Goal: Communication & Community: Share content

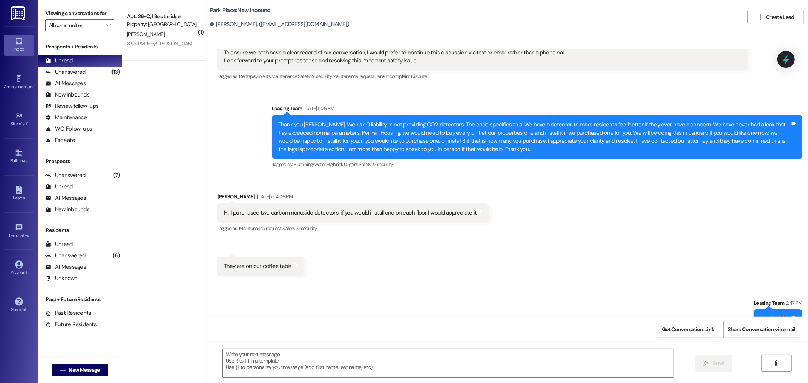
scroll to position [2017, 0]
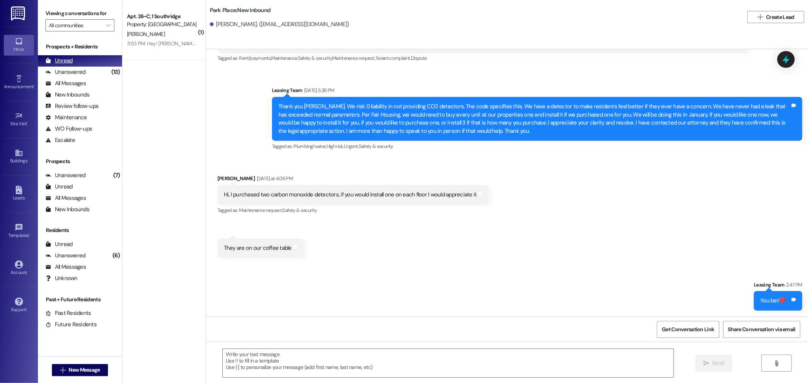
click at [98, 62] on div "Unread (0)" at bounding box center [80, 60] width 84 height 11
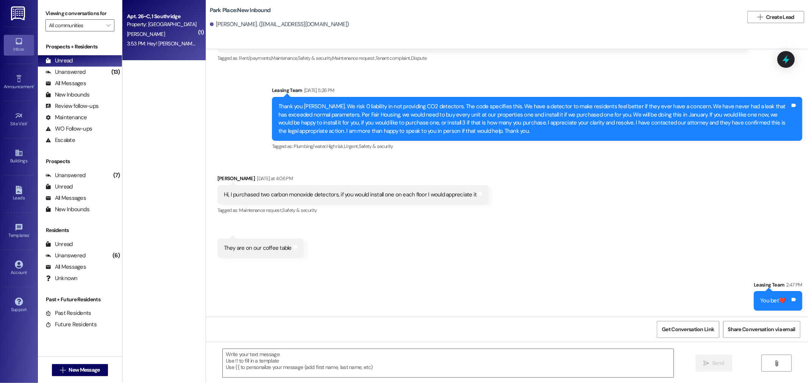
click at [160, 50] on div "Apt. 26~C, 1 Southridge Property: Southridge [PERSON_NAME] 3:53 PM: Hey! [PERSO…" at bounding box center [163, 30] width 83 height 61
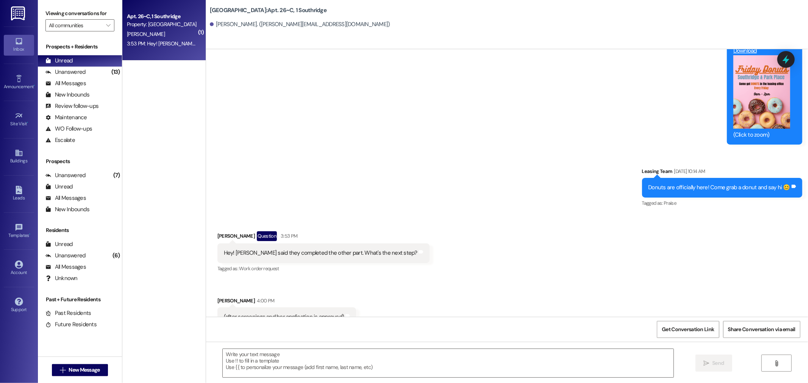
scroll to position [9461, 0]
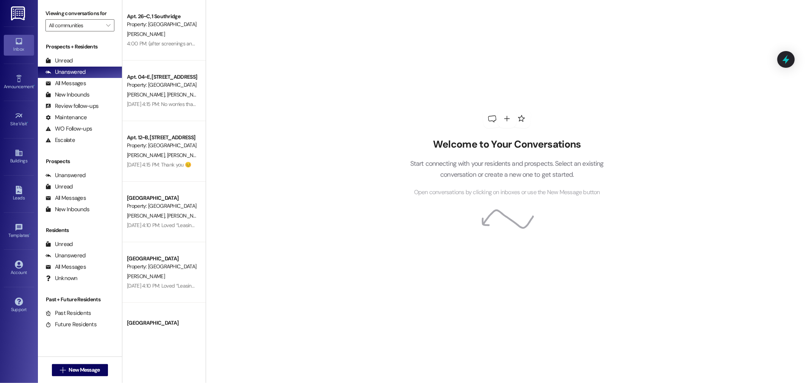
click at [11, 16] on img at bounding box center [19, 13] width 16 height 14
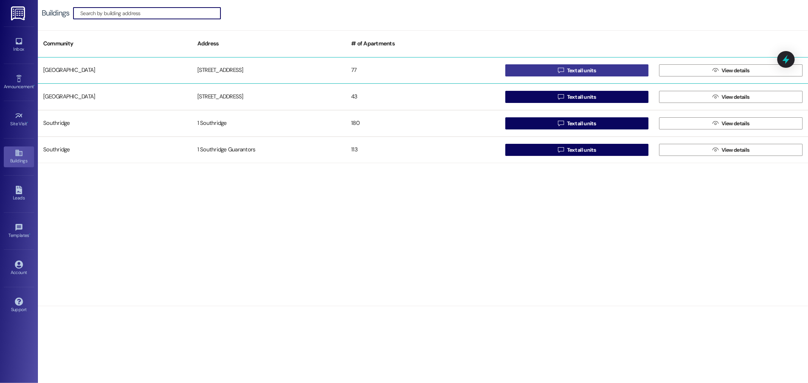
click at [556, 70] on button " Text all units" at bounding box center [578, 70] width 144 height 12
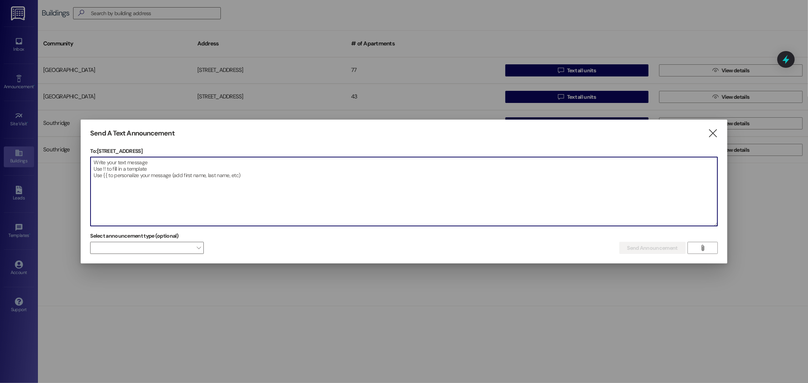
click at [542, 205] on textarea at bounding box center [404, 191] width 627 height 69
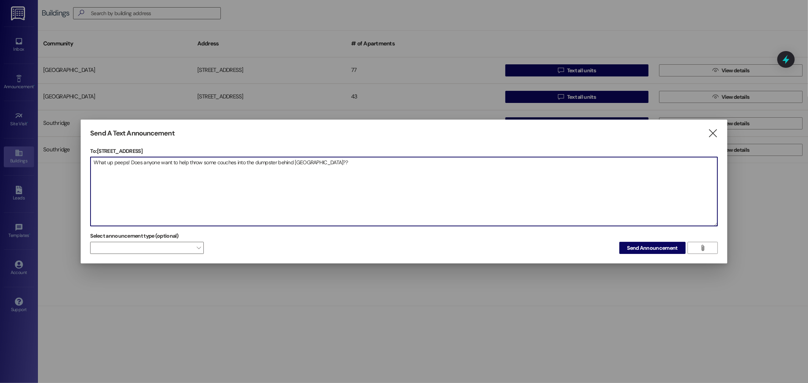
drag, startPoint x: 334, startPoint y: 165, endPoint x: 32, endPoint y: 110, distance: 307.0
click at [32, 110] on div "Send A Text Announcement  To: 1 Park Place  Drop image file here What up peep…" at bounding box center [404, 191] width 808 height 383
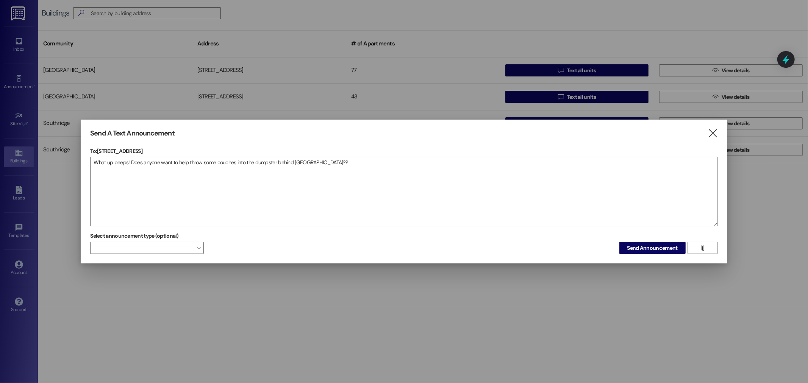
click at [571, 235] on div "Select announcement type (optional)  Send Announcement " at bounding box center [404, 242] width 628 height 24
click at [371, 169] on textarea "What up peeps! Does anyone want to help throw some couches into the dumpster be…" at bounding box center [404, 191] width 627 height 69
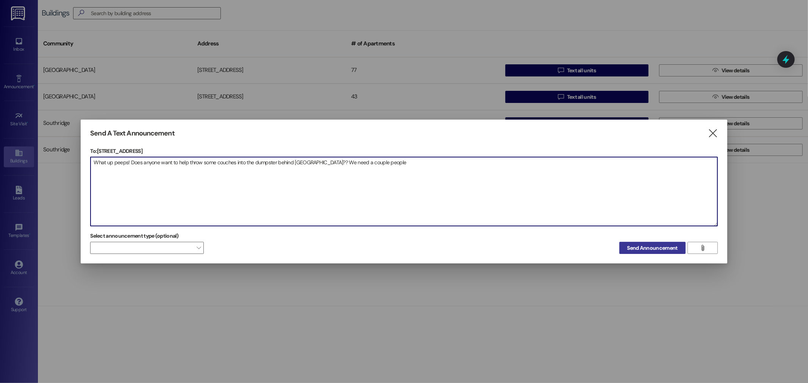
type textarea "What up peeps! Does anyone want to help throw some couches into the dumpster be…"
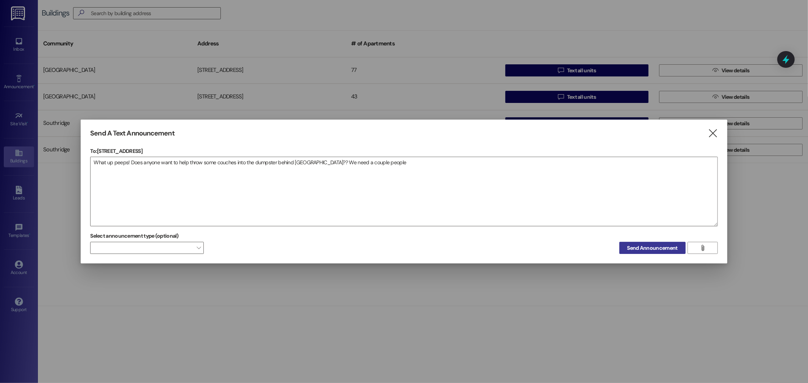
click at [640, 245] on span "Send Announcement" at bounding box center [653, 248] width 50 height 8
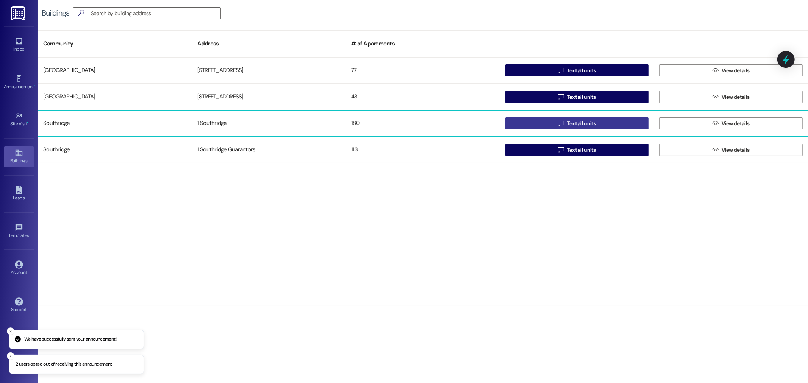
click at [531, 124] on button " Text all units" at bounding box center [578, 123] width 144 height 12
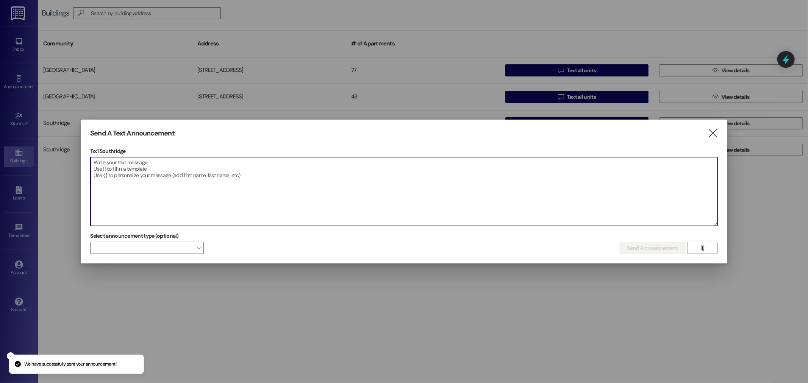
click at [370, 189] on textarea at bounding box center [404, 191] width 627 height 69
paste textarea "What up peeps! Does anyone want to help throw some couches into the dumpster be…"
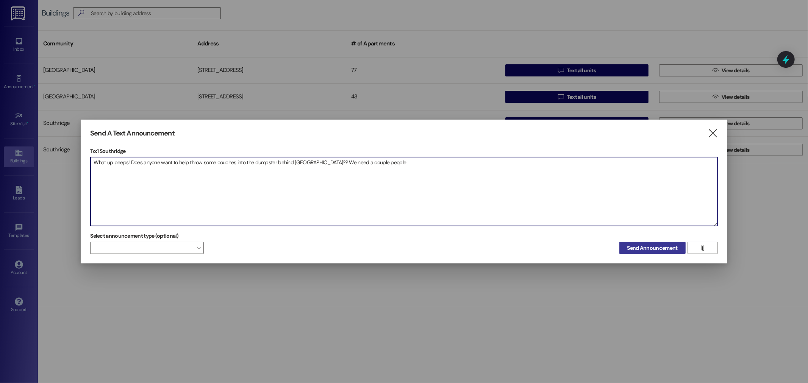
type textarea "What up peeps! Does anyone want to help throw some couches into the dumpster be…"
click at [646, 246] on span "Send Announcement" at bounding box center [653, 248] width 50 height 8
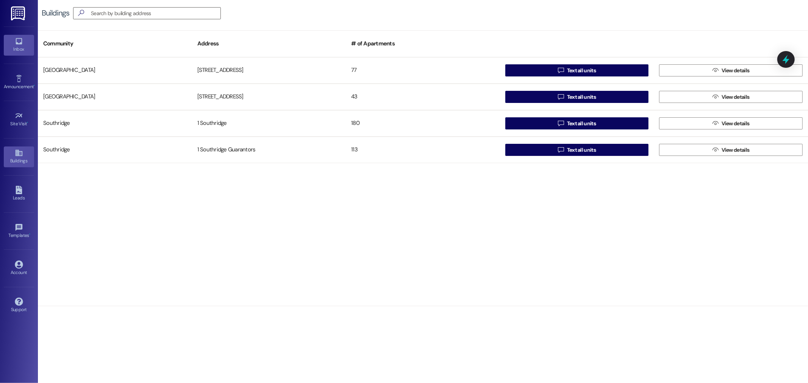
click at [18, 41] on icon at bounding box center [19, 41] width 8 height 8
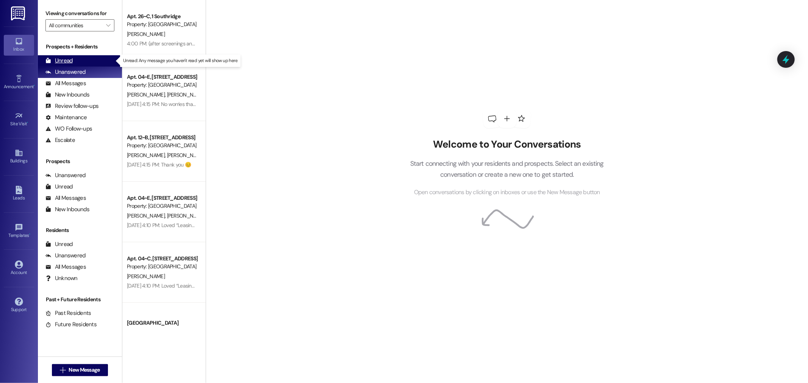
click at [87, 59] on div "Unread (0)" at bounding box center [80, 60] width 84 height 11
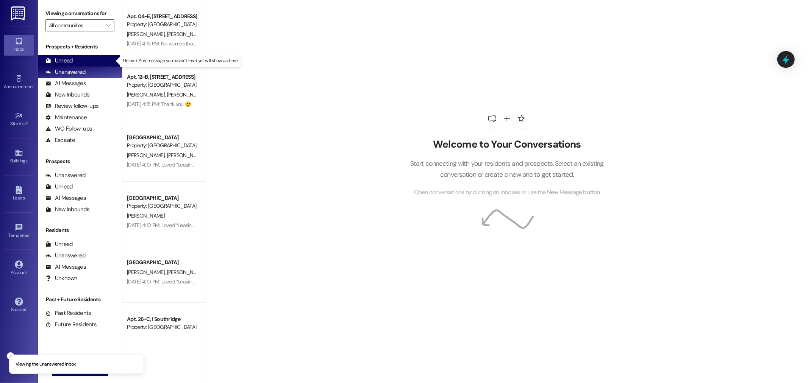
click at [66, 62] on div "Unread" at bounding box center [58, 61] width 27 height 8
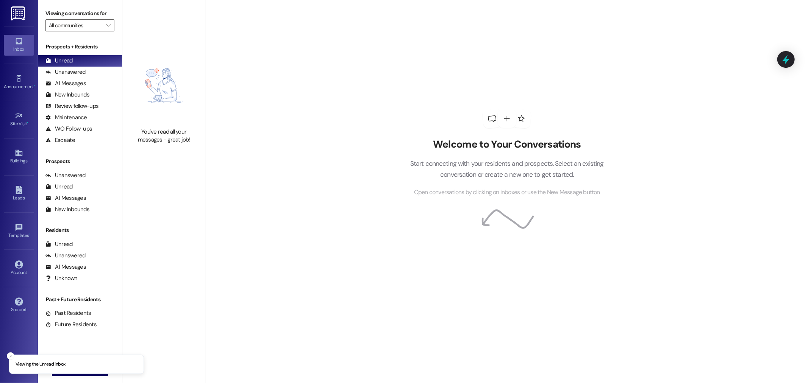
click at [16, 15] on img at bounding box center [19, 13] width 16 height 14
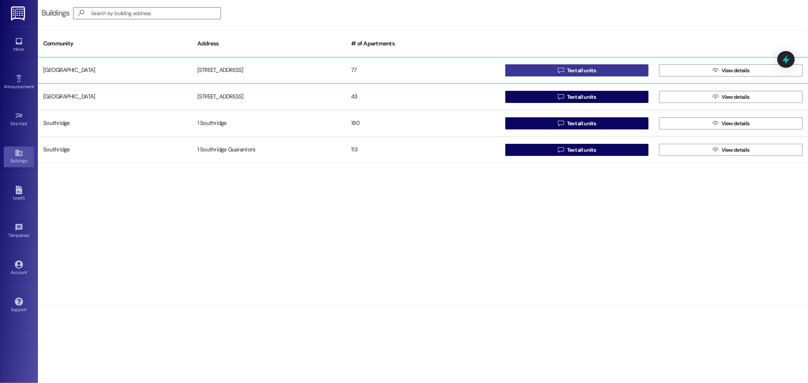
click at [594, 74] on span "Text all units" at bounding box center [581, 71] width 29 height 8
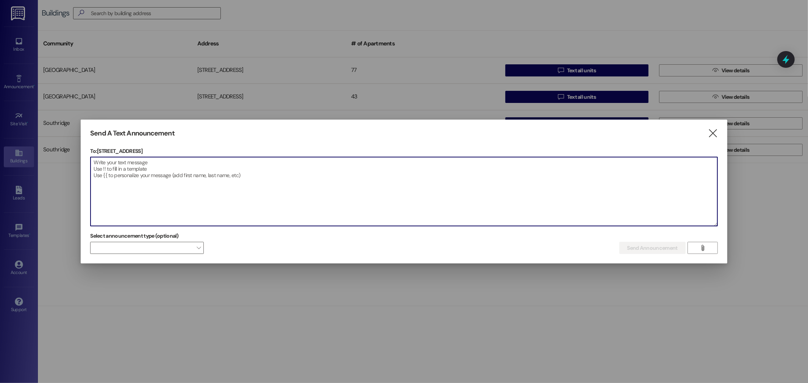
click at [335, 168] on textarea at bounding box center [404, 191] width 627 height 69
drag, startPoint x: 244, startPoint y: 169, endPoint x: -26, endPoint y: 139, distance: 272.2
click at [0, 139] on html "Inbox Go to Inbox Announcement • Send A Text Announcement Site Visit • Go to Si…" at bounding box center [404, 191] width 808 height 383
click at [257, 221] on textarea "Come to the leasing office if you're able to help!" at bounding box center [404, 191] width 627 height 69
type textarea "Come to the leasing office if you're able to help!"
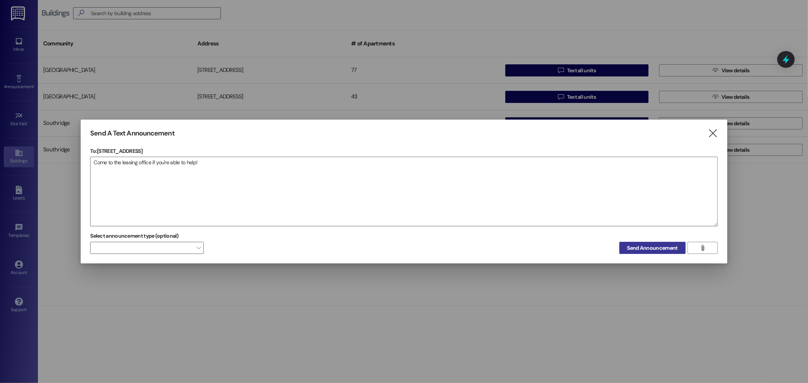
click at [651, 250] on span "Send Announcement" at bounding box center [653, 248] width 50 height 8
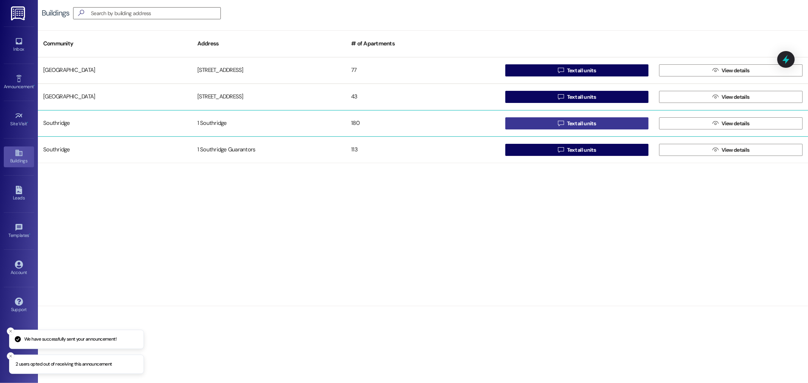
click at [564, 123] on span " Text all units" at bounding box center [577, 123] width 41 height 11
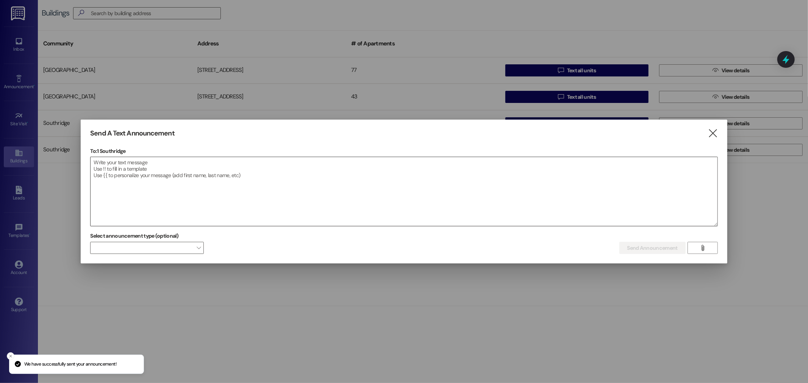
click at [315, 195] on textarea at bounding box center [404, 191] width 627 height 69
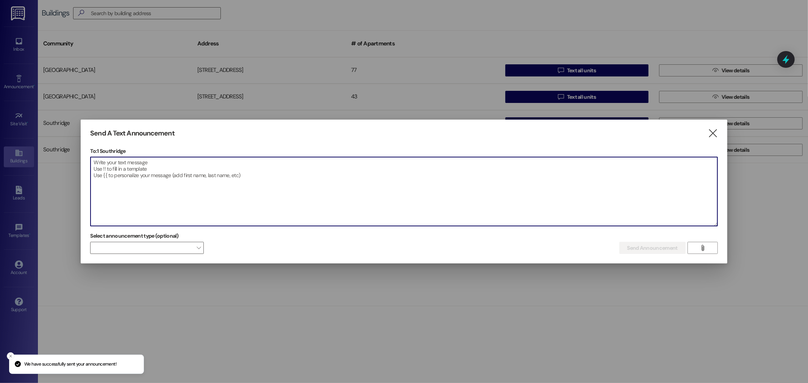
paste textarea "Come to the leasing office if you're able to help!"
type textarea "Come to the leasing office if you're able to help!"
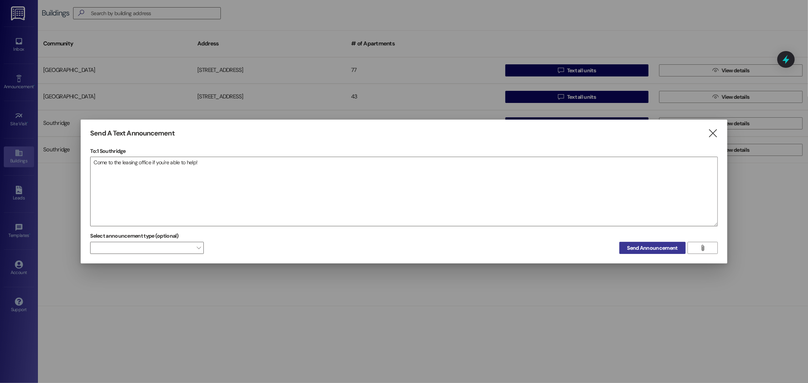
click at [658, 247] on span "Send Announcement" at bounding box center [653, 248] width 50 height 8
